Goal: Navigation & Orientation: Find specific page/section

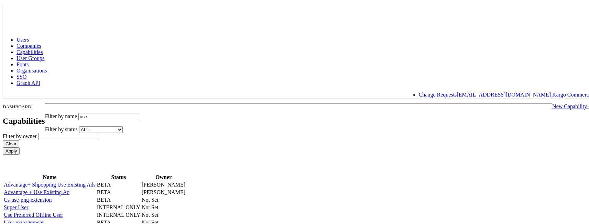
click at [41, 42] on span "Companies" at bounding box center [29, 45] width 25 height 6
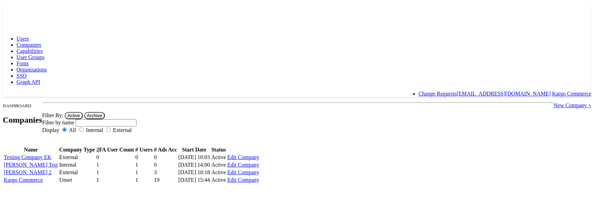
click at [43, 183] on link "Kargo Commerce" at bounding box center [23, 180] width 39 height 6
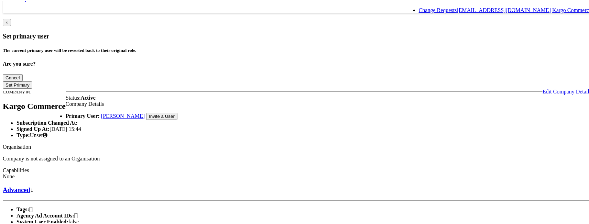
scroll to position [92, 0]
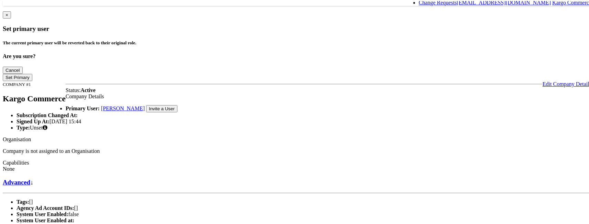
click at [30, 178] on link "Advanced" at bounding box center [17, 181] width 28 height 7
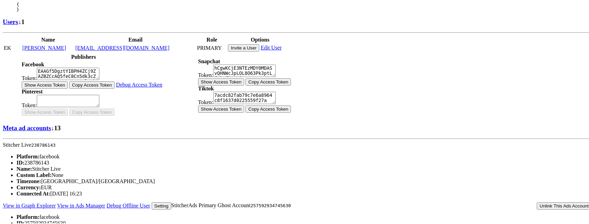
scroll to position [407, 0]
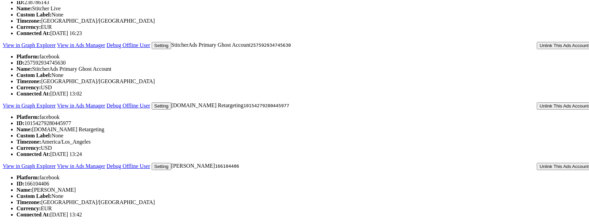
scroll to position [0, 0]
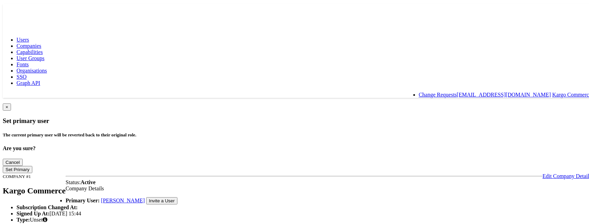
click at [41, 42] on link "Companies" at bounding box center [29, 45] width 25 height 6
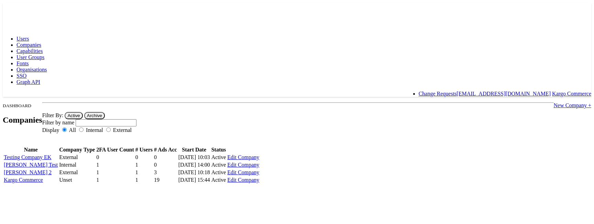
click at [43, 48] on span "Capabilities" at bounding box center [30, 51] width 26 height 6
